Goal: Task Accomplishment & Management: Complete application form

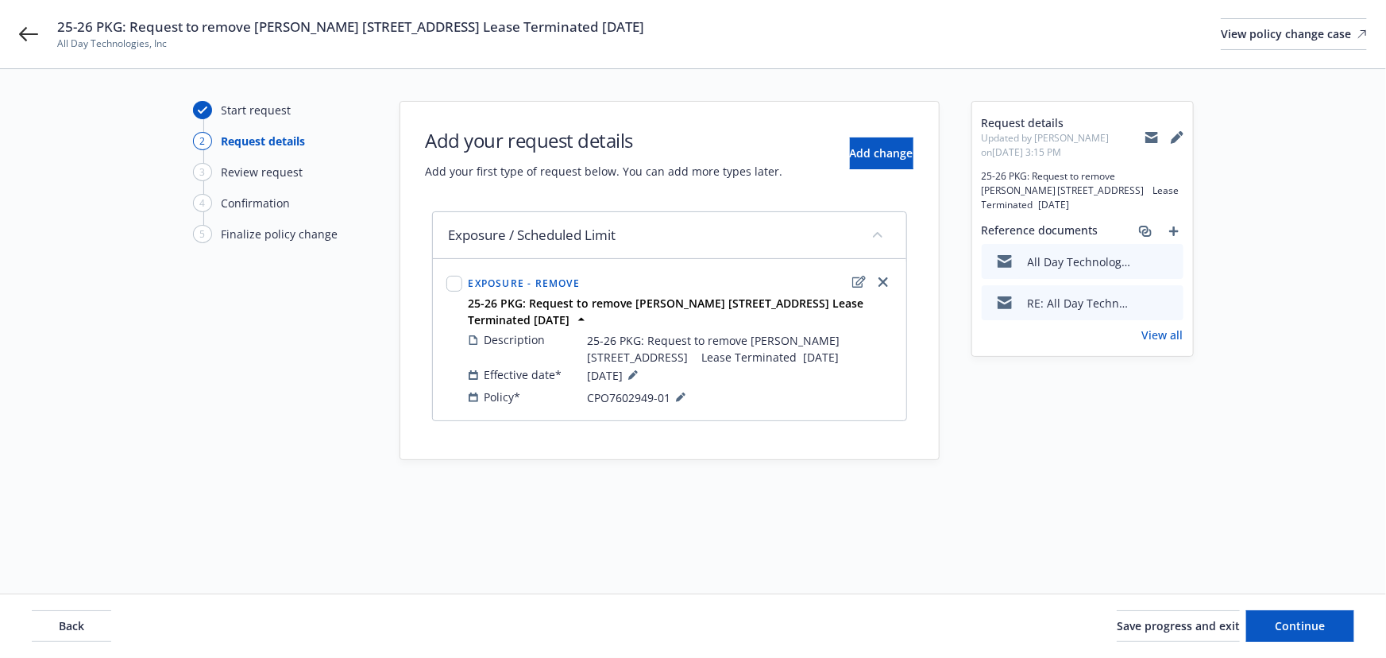
click at [1171, 343] on div "Request details Updated by [PERSON_NAME] on [DATE] 3:15 PM 25-26 PKG: Request t…" at bounding box center [1082, 229] width 221 height 254
click at [1171, 341] on link "View all" at bounding box center [1162, 334] width 41 height 17
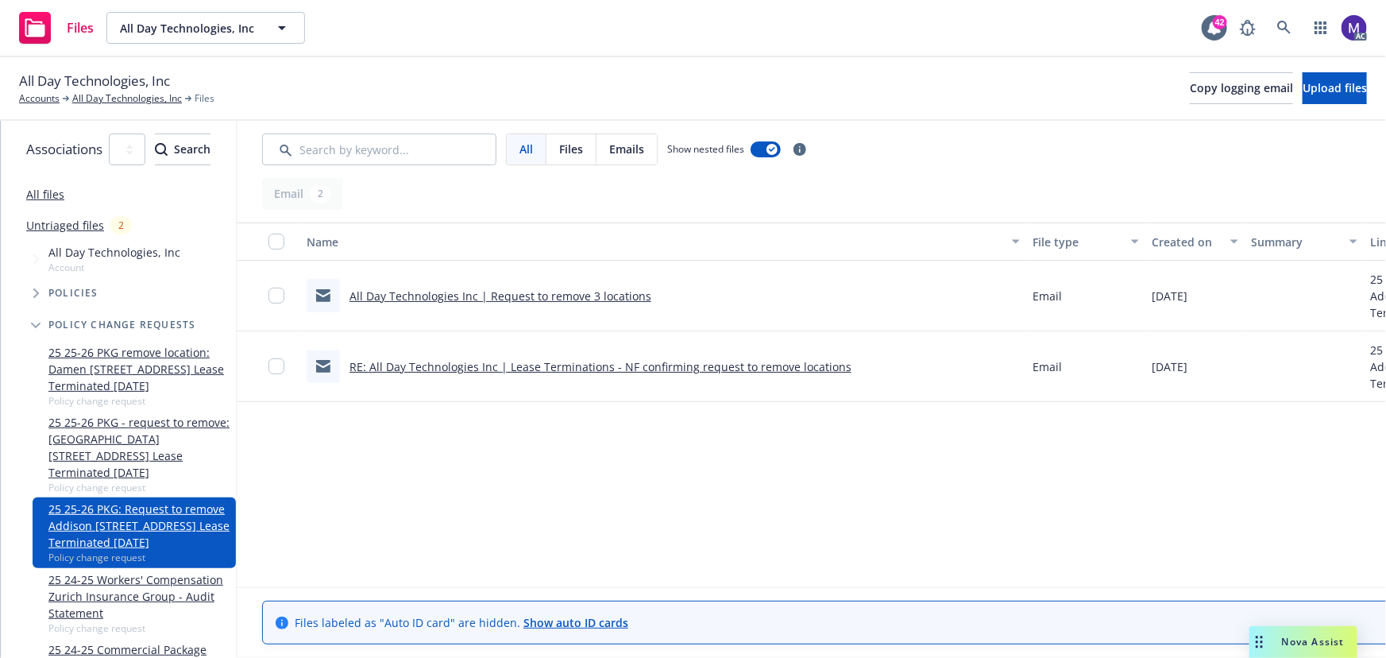
click at [607, 289] on link "All Day Technologies Inc | Request to remove 3 locations" at bounding box center [500, 295] width 302 height 15
